Goal: Answer question/provide support

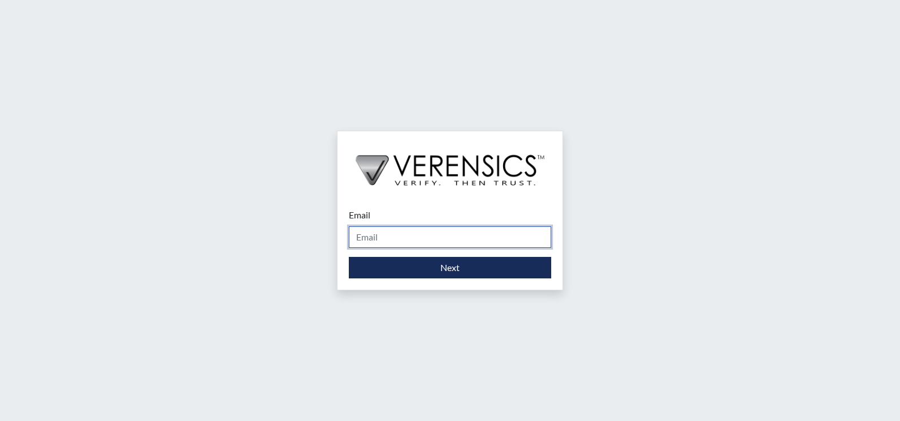
click at [365, 240] on input "Email" at bounding box center [450, 236] width 202 height 21
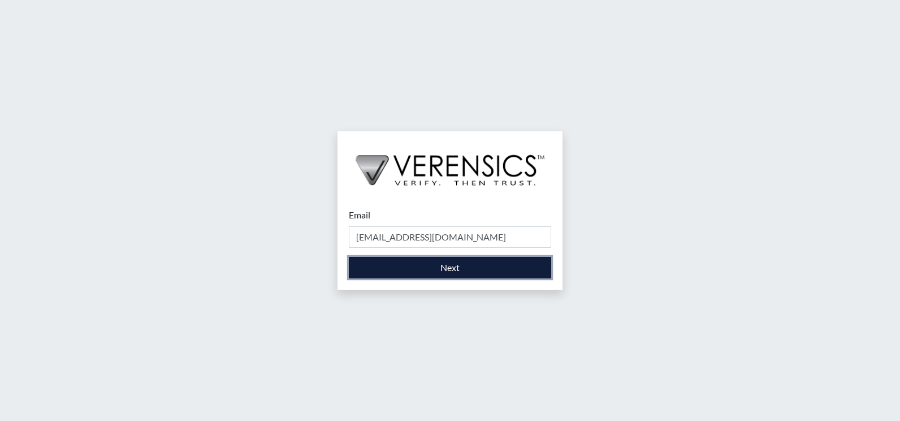
click at [415, 269] on button "Next" at bounding box center [450, 267] width 202 height 21
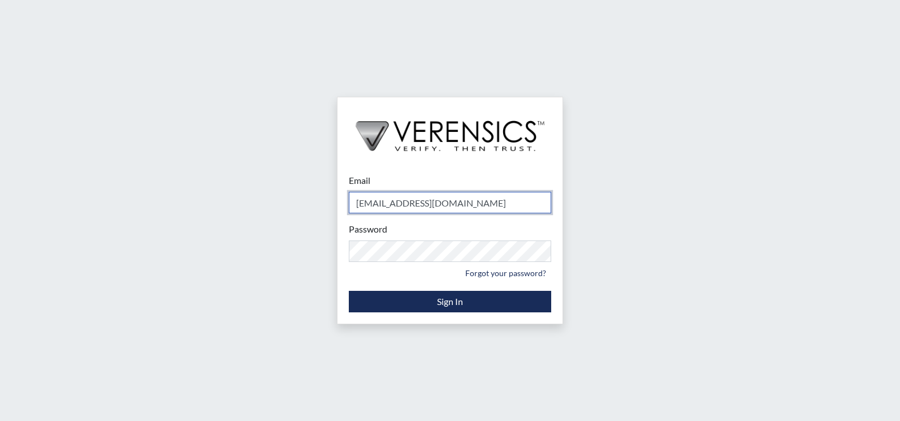
type input "[EMAIL_ADDRESS][PERSON_NAME][DOMAIN_NAME]"
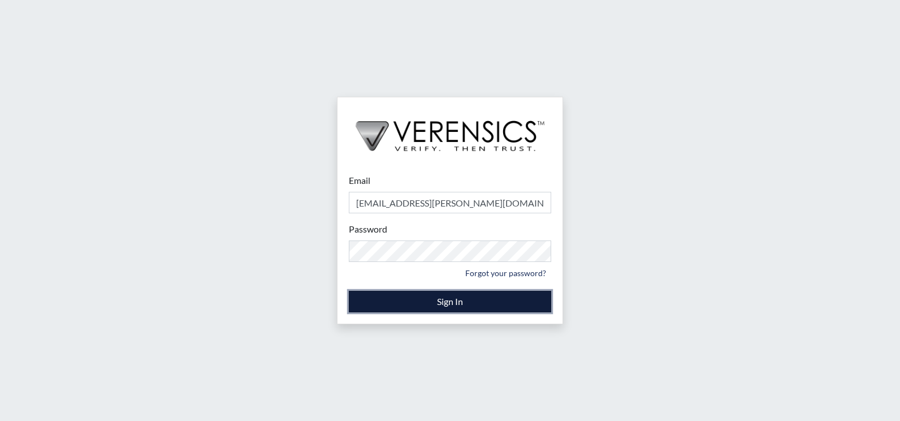
click at [397, 305] on button "Sign In" at bounding box center [450, 301] width 202 height 21
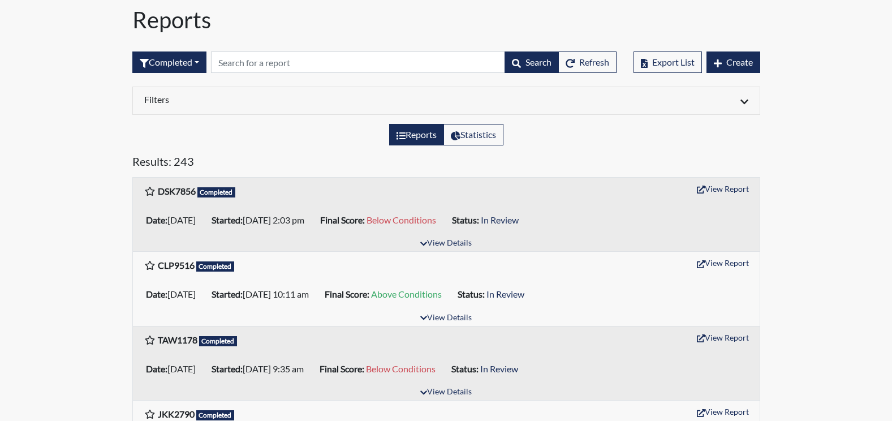
scroll to position [57, 0]
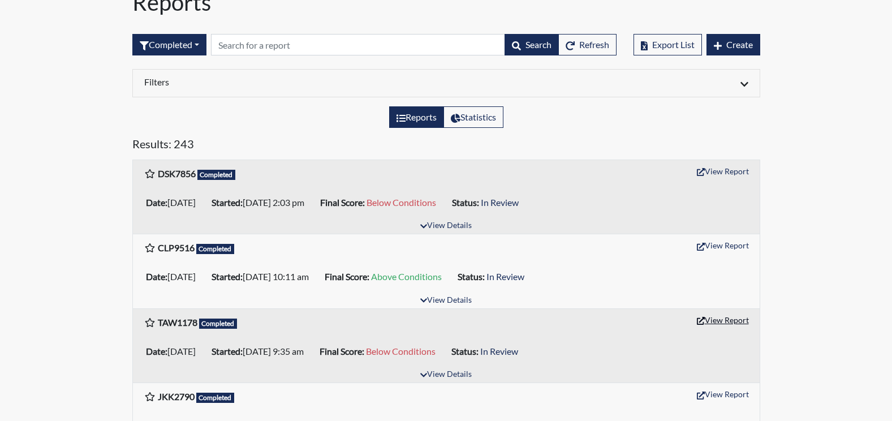
click at [725, 319] on button "View Report" at bounding box center [722, 320] width 62 height 18
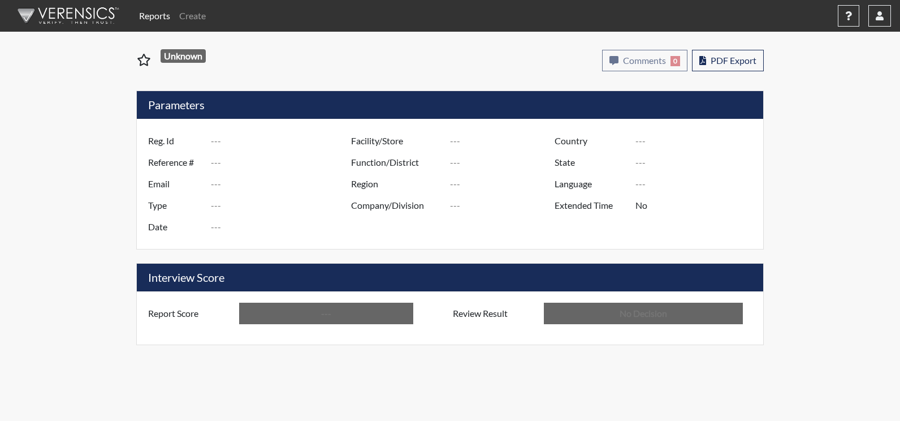
type input "TAW1178"
type input "51636"
type input "---"
type input "Corrections Pre-Employment"
type input "Oct 7, 2025"
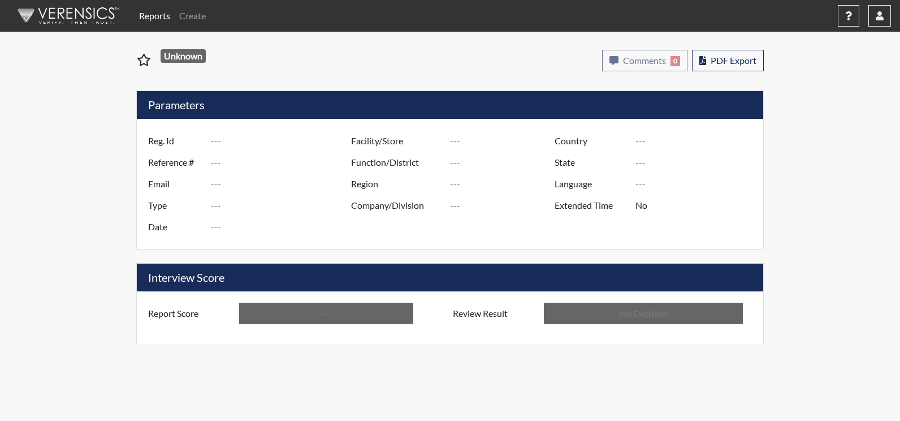
type input "Augusta SMP"
type input "[GEOGRAPHIC_DATA]"
type input "[US_STATE]"
type input "English"
type input "Below Conditions"
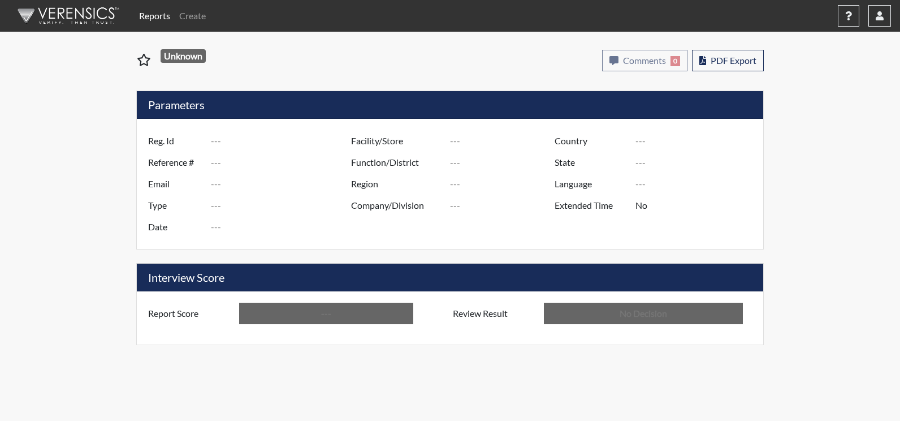
type input "In Review"
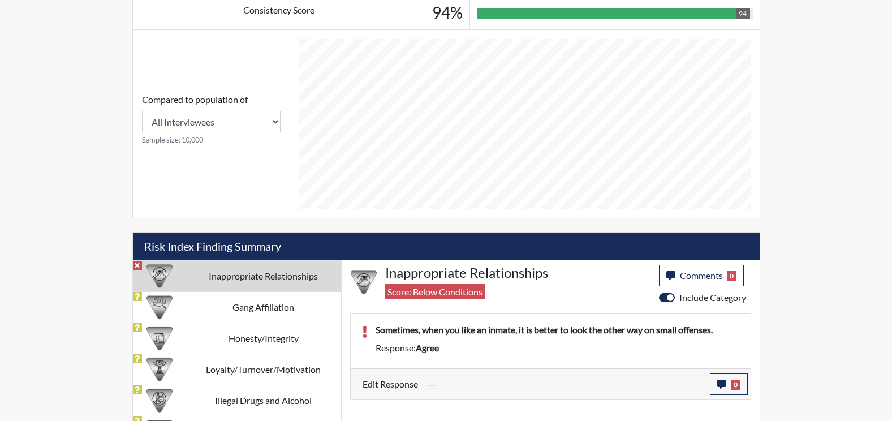
scroll to position [511, 0]
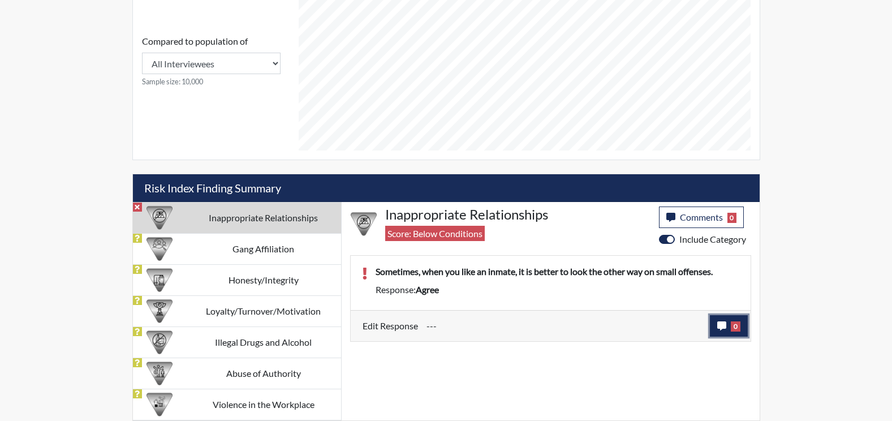
click at [727, 329] on button "0" at bounding box center [729, 325] width 38 height 21
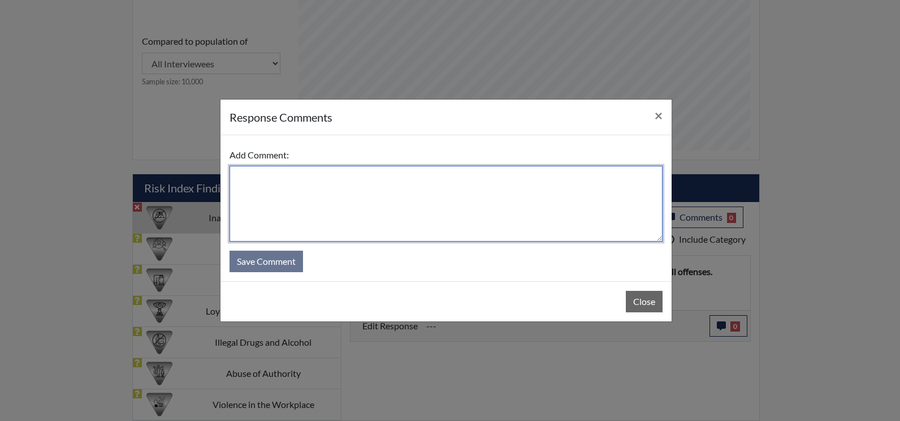
click at [365, 205] on textarea at bounding box center [446, 204] width 433 height 76
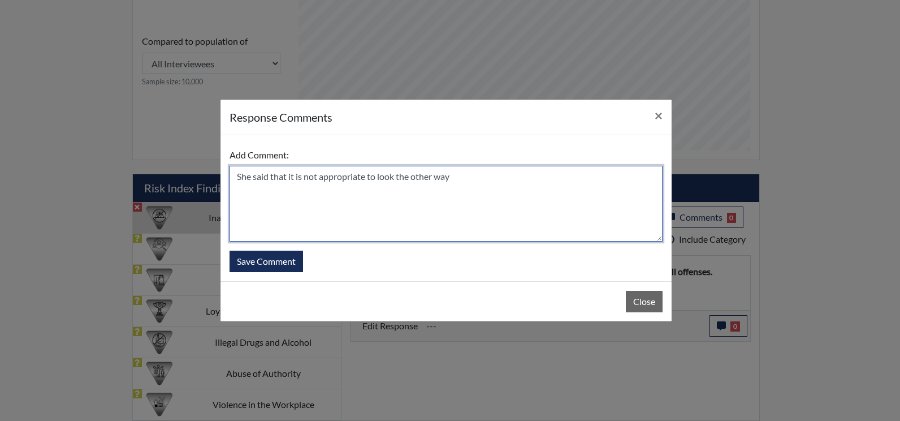
click at [454, 177] on textarea "She said that it is not appropriate to look the other way" at bounding box center [446, 204] width 433 height 76
type textarea "She said that it is not appropriate to look the other way for any offense that …"
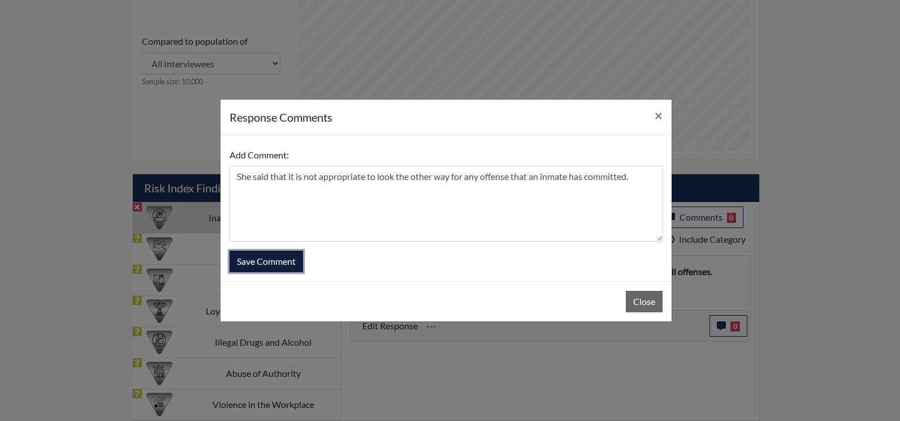
click at [273, 262] on button "Save Comment" at bounding box center [267, 260] width 74 height 21
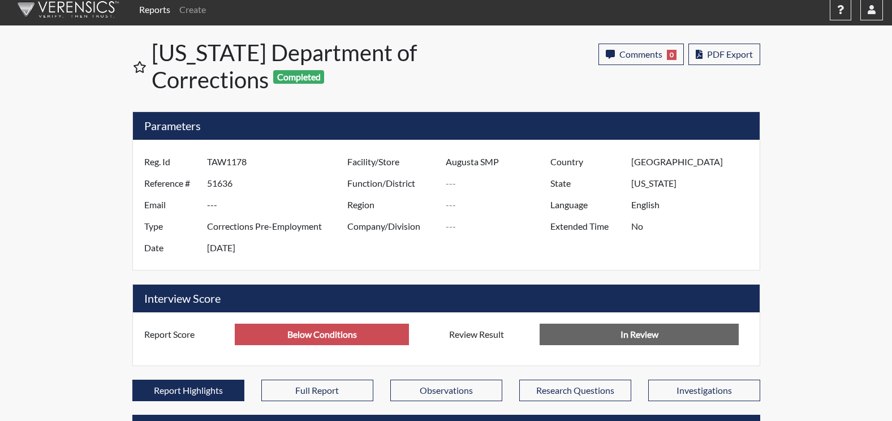
scroll to position [0, 0]
